Goal: Task Accomplishment & Management: Use online tool/utility

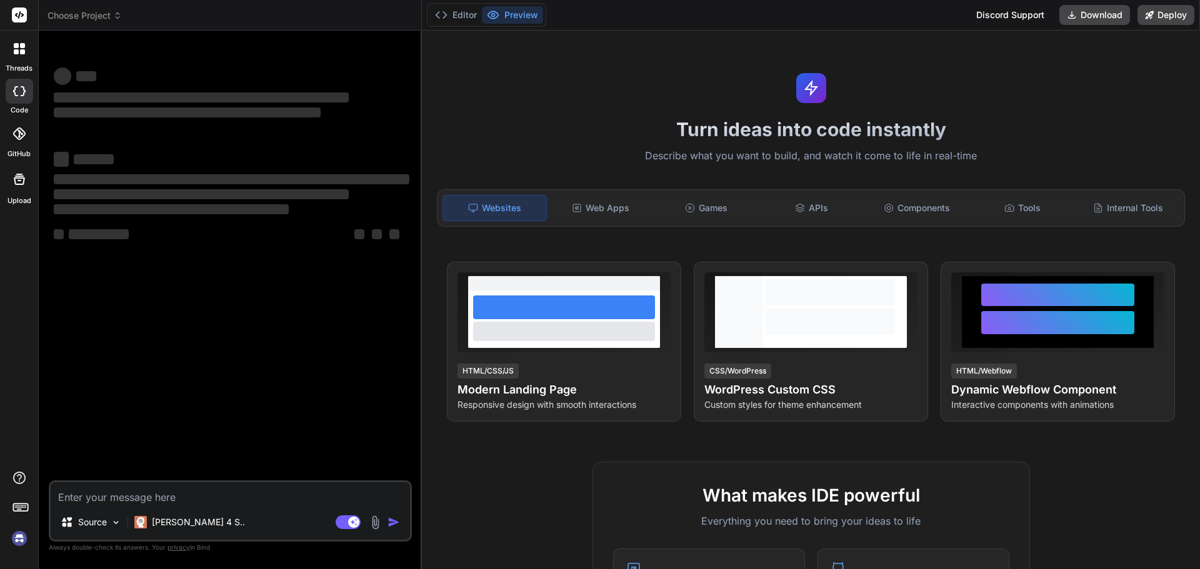
type textarea "x"
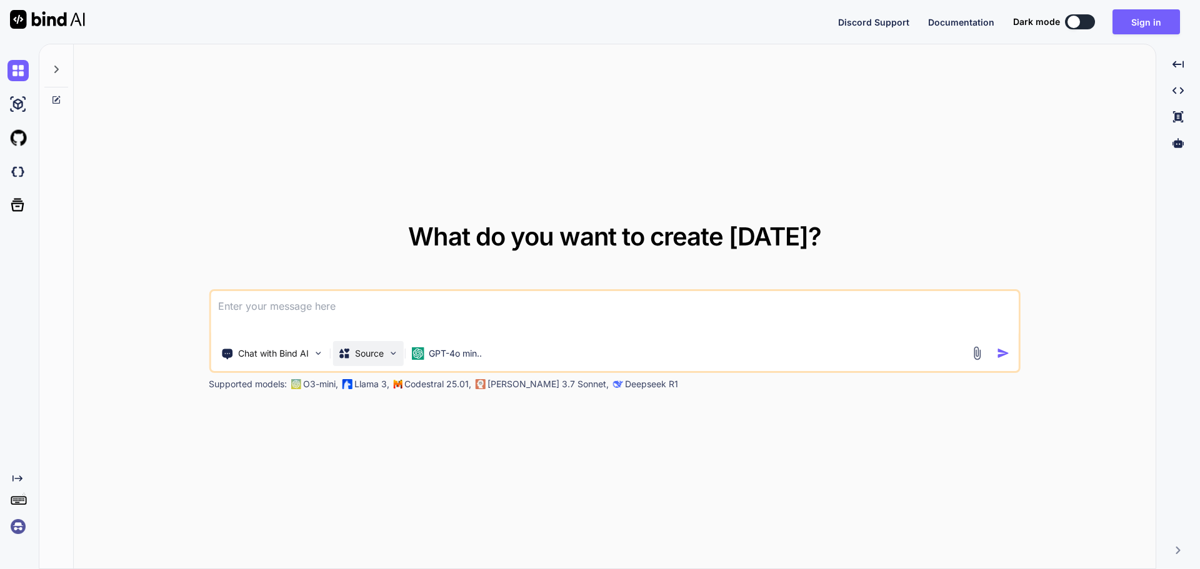
click at [361, 353] on p "Source" at bounding box center [369, 353] width 29 height 12
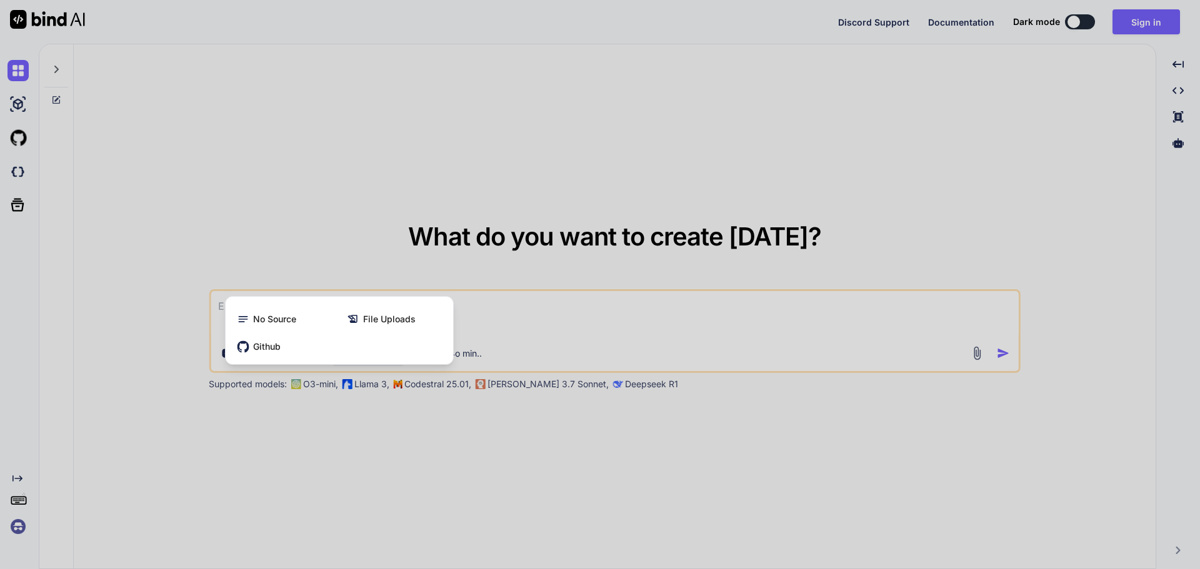
click at [112, 286] on div at bounding box center [600, 284] width 1200 height 569
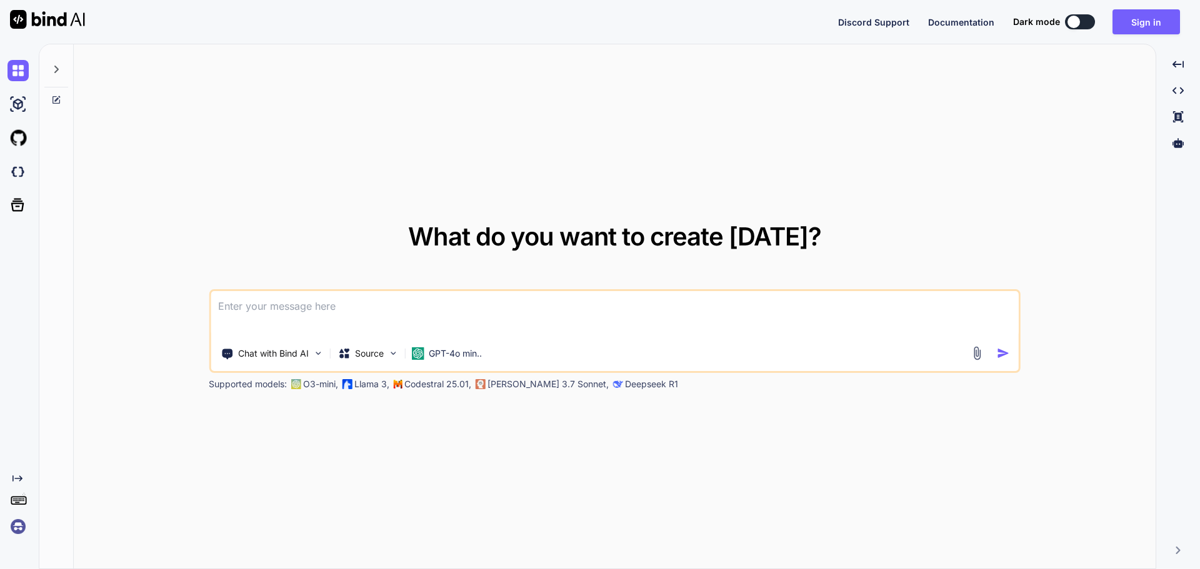
click at [19, 529] on img at bounding box center [17, 526] width 21 height 21
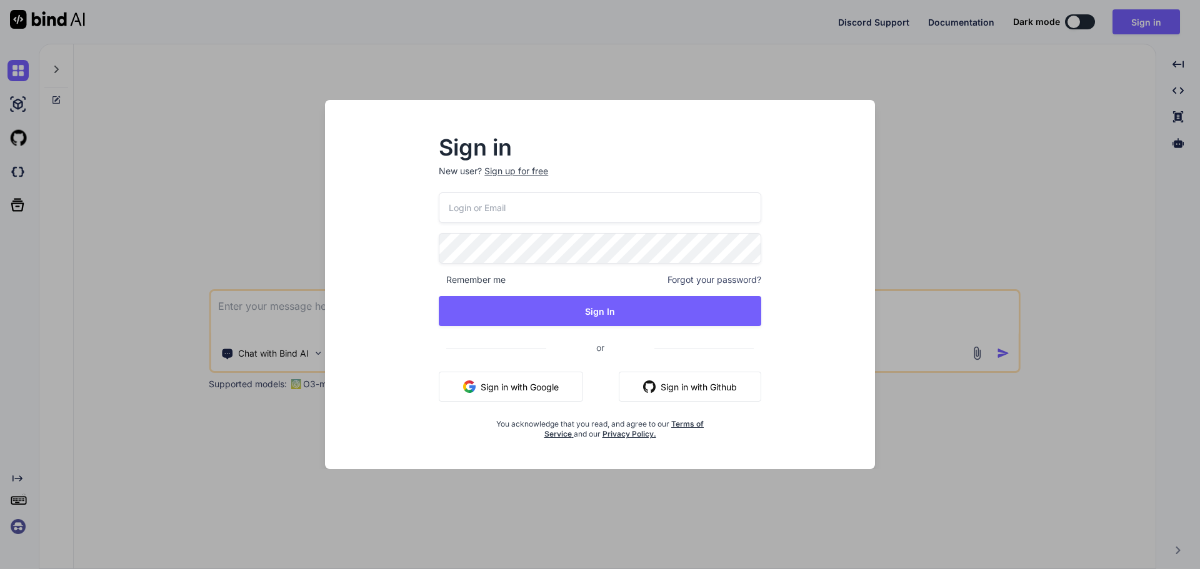
click at [19, 528] on div "Sign in New user? Sign up for free Remember me Forgot your password? Sign In or…" at bounding box center [600, 284] width 1200 height 569
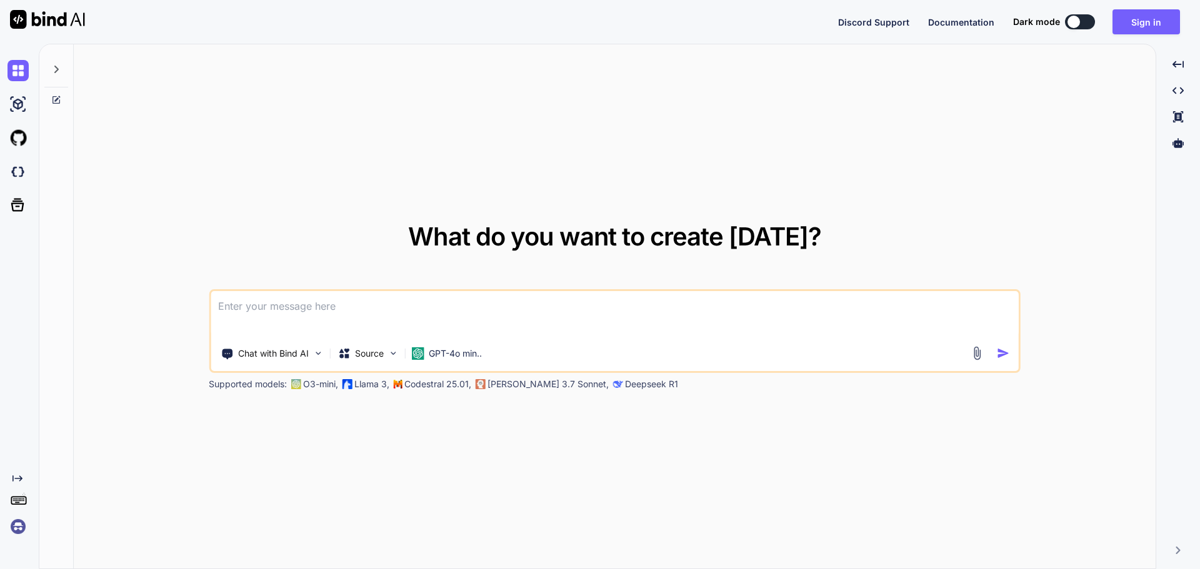
click at [1090, 21] on button at bounding box center [1080, 21] width 30 height 15
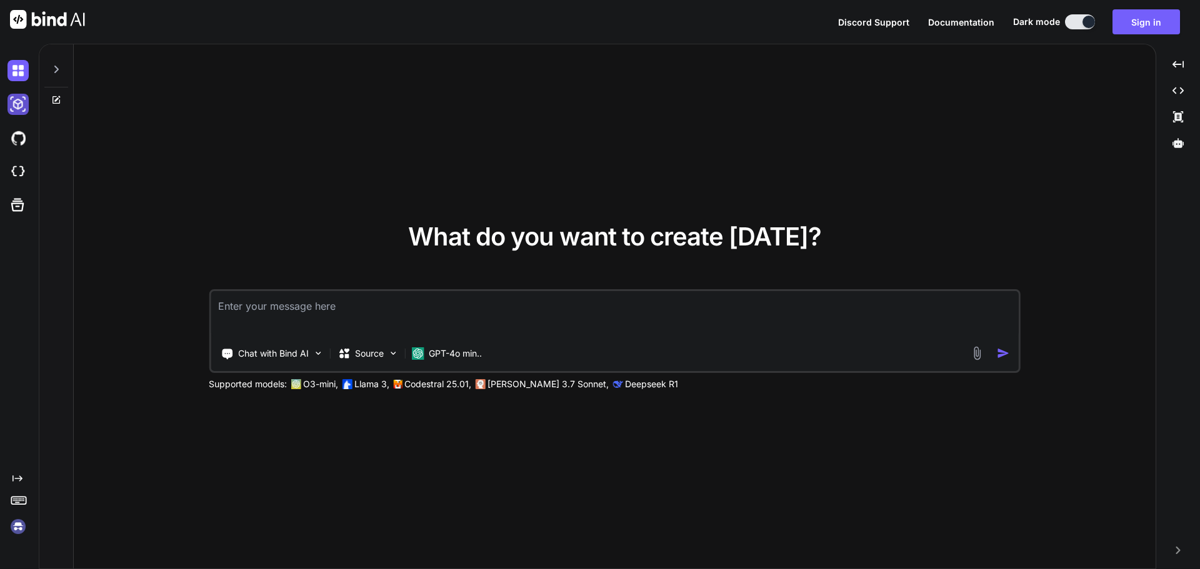
click at [17, 101] on img at bounding box center [17, 104] width 21 height 21
type textarea "x"
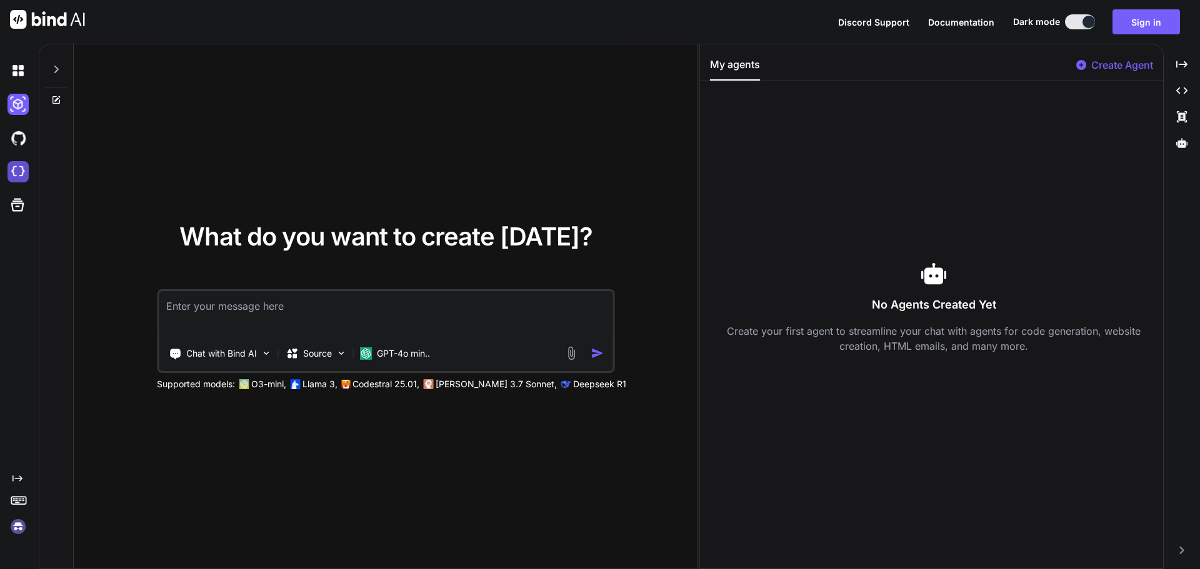
click at [14, 171] on img at bounding box center [17, 171] width 21 height 21
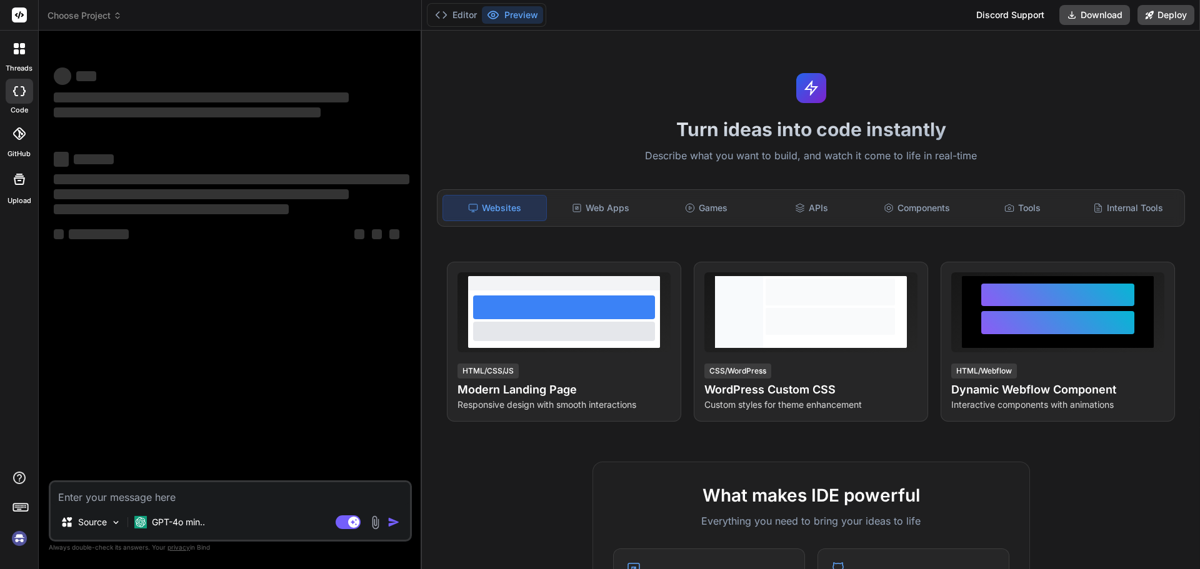
type textarea "x"
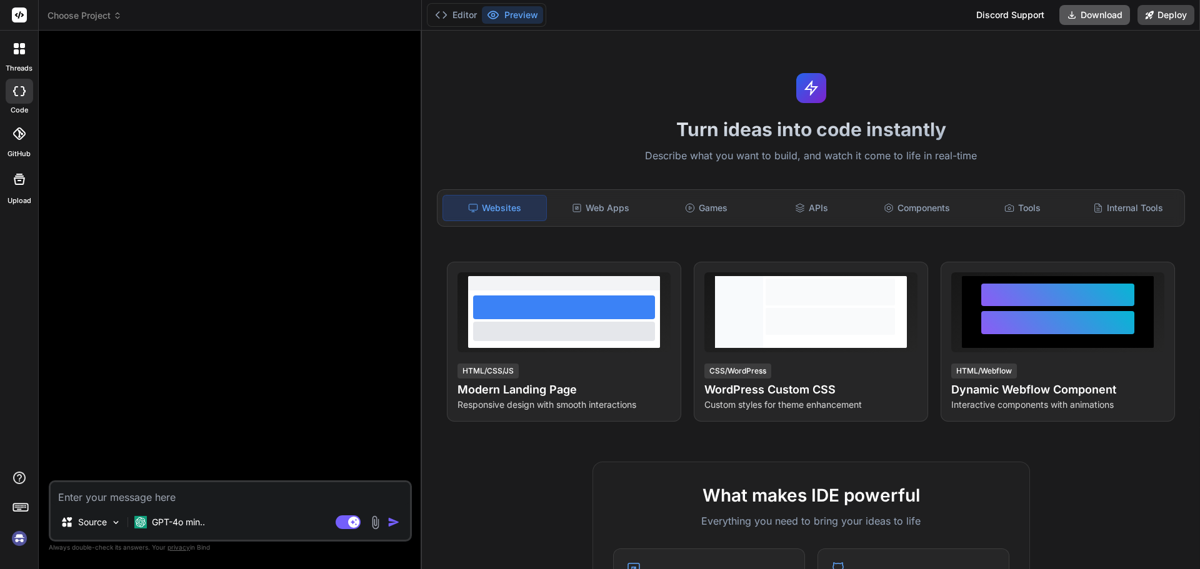
click at [1093, 16] on button "Download" at bounding box center [1094, 15] width 71 height 20
